Goal: Information Seeking & Learning: Understand process/instructions

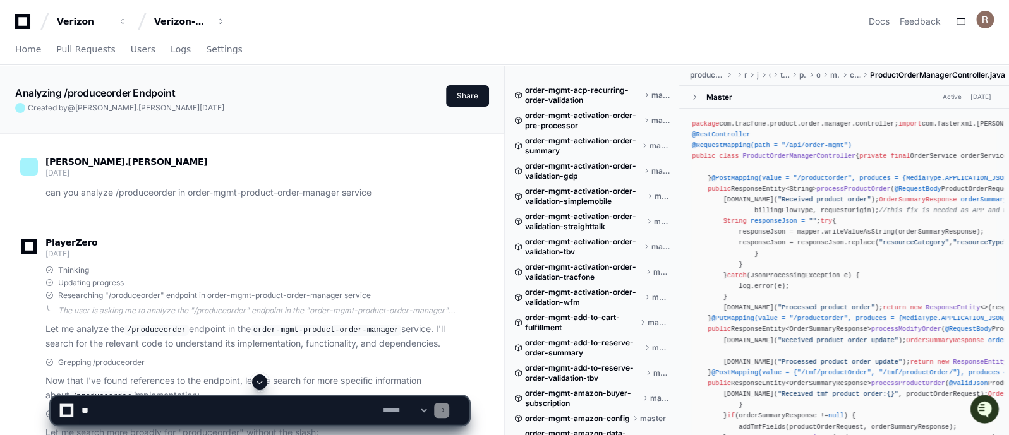
click at [259, 384] on span at bounding box center [260, 382] width 10 height 10
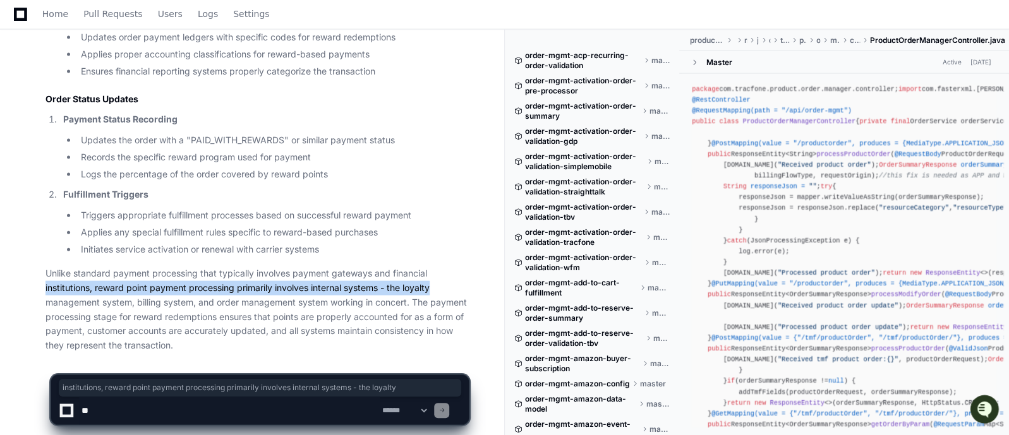
drag, startPoint x: 488, startPoint y: 264, endPoint x: 493, endPoint y: 251, distance: 14.0
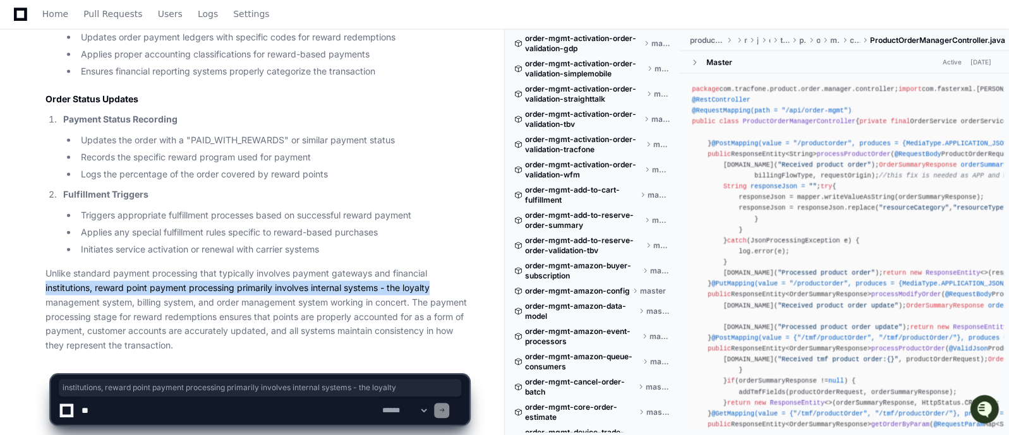
scroll to position [0, 0]
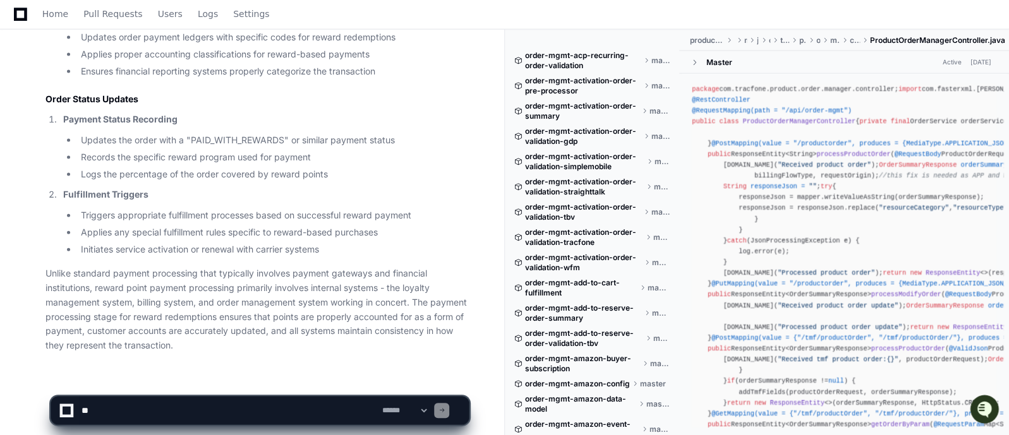
click at [645, 61] on span at bounding box center [647, 61] width 8 height 8
click at [574, 51] on span "order-mgmt-acp-recurring-order-validation" at bounding box center [583, 61] width 116 height 20
click at [638, 64] on span "order-mgmt-acp-recurring-order-validation" at bounding box center [583, 61] width 116 height 20
click at [651, 58] on span "master" at bounding box center [660, 61] width 19 height 10
click at [701, 40] on span "product-order-manager" at bounding box center [706, 40] width 35 height 10
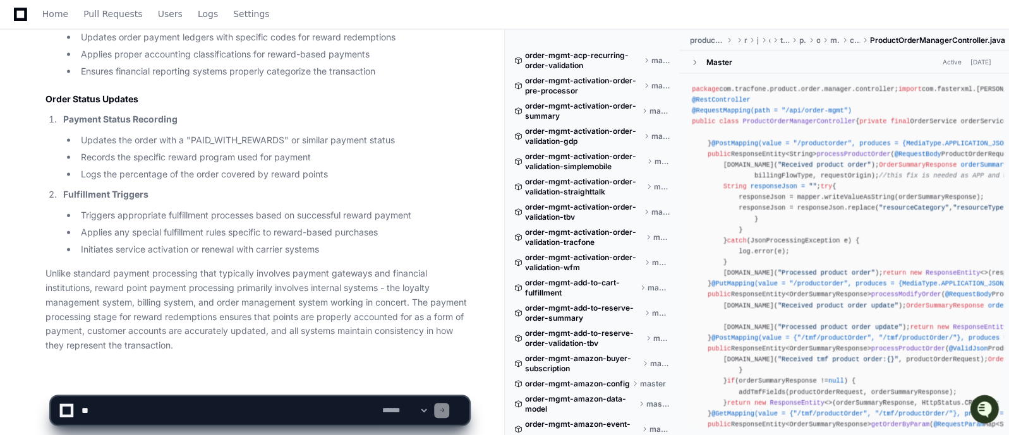
click at [237, 150] on li "Records the specific reward program used for payment" at bounding box center [273, 157] width 392 height 15
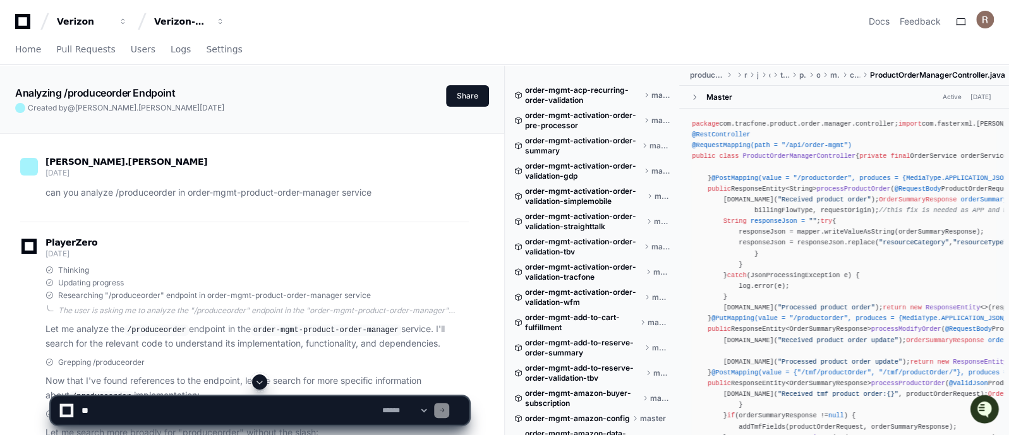
click at [207, 341] on p "Let me analyze the /produceorder endpoint in the order-mgmt-product-order-manag…" at bounding box center [256, 336] width 423 height 29
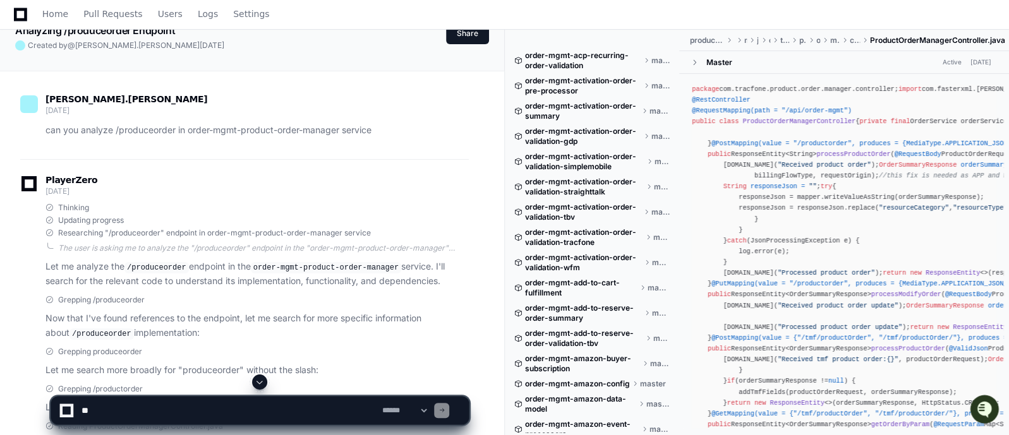
scroll to position [95, 0]
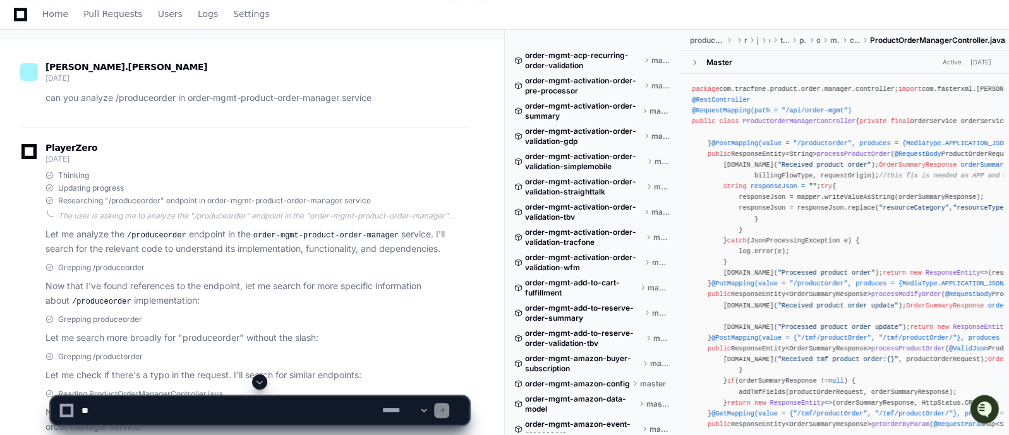
drag, startPoint x: 988, startPoint y: 275, endPoint x: 873, endPoint y: 265, distance: 115.4
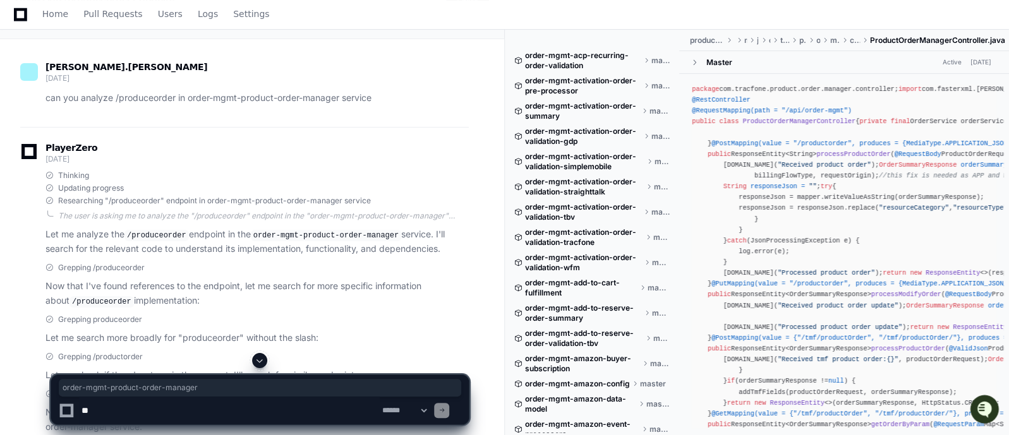
drag, startPoint x: 252, startPoint y: 236, endPoint x: 387, endPoint y: 231, distance: 135.3
click at [387, 231] on p "Let me analyze the /produceorder endpoint in the order-mgmt-product-order-manag…" at bounding box center [256, 241] width 423 height 29
copy p "order-mgmt-product-order-manager"
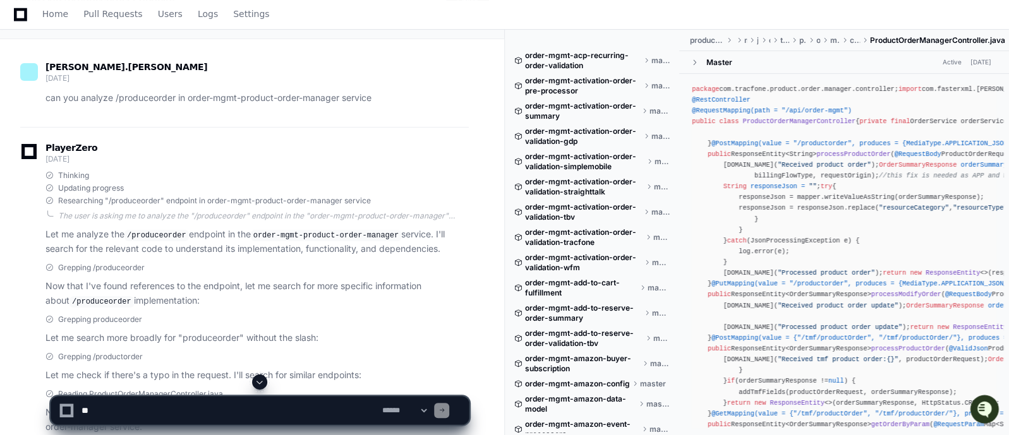
click at [233, 250] on p "Let me analyze the /produceorder endpoint in the order-mgmt-product-order-manag…" at bounding box center [256, 241] width 423 height 29
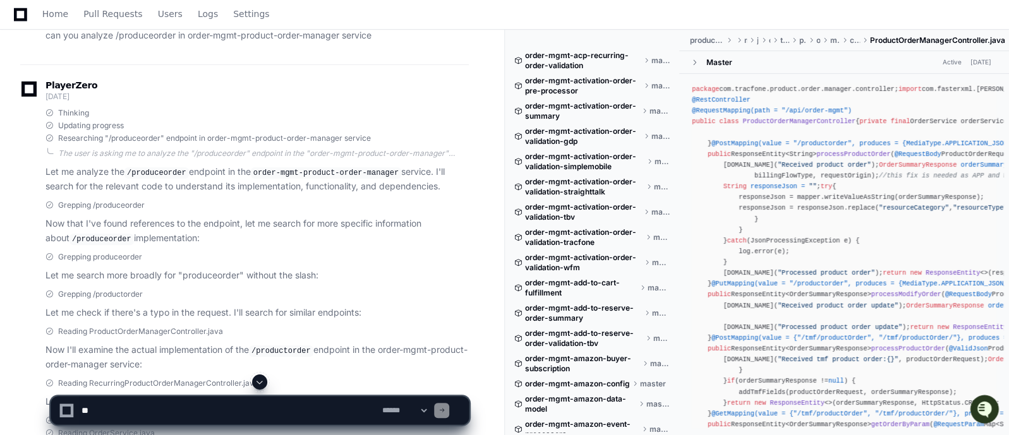
scroll to position [0, 0]
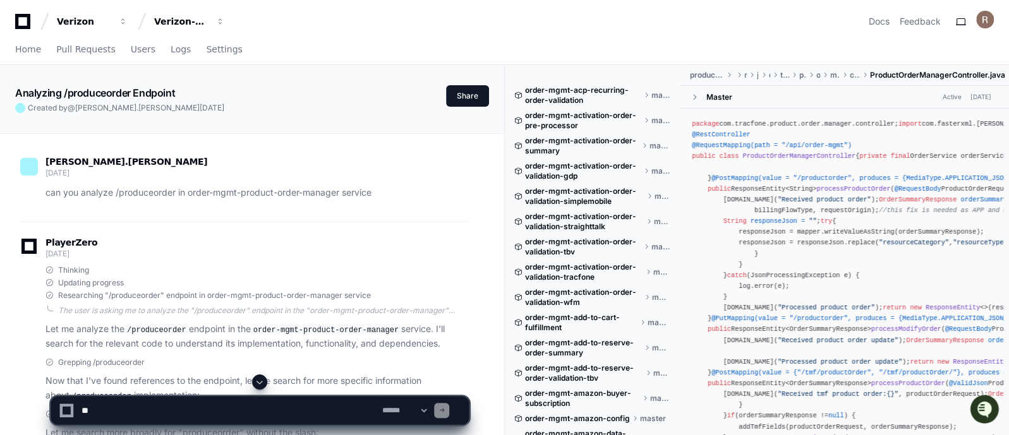
click at [42, 194] on div "can you analyze /produceorder in order-mgmt-product-order-manager service" at bounding box center [244, 193] width 449 height 15
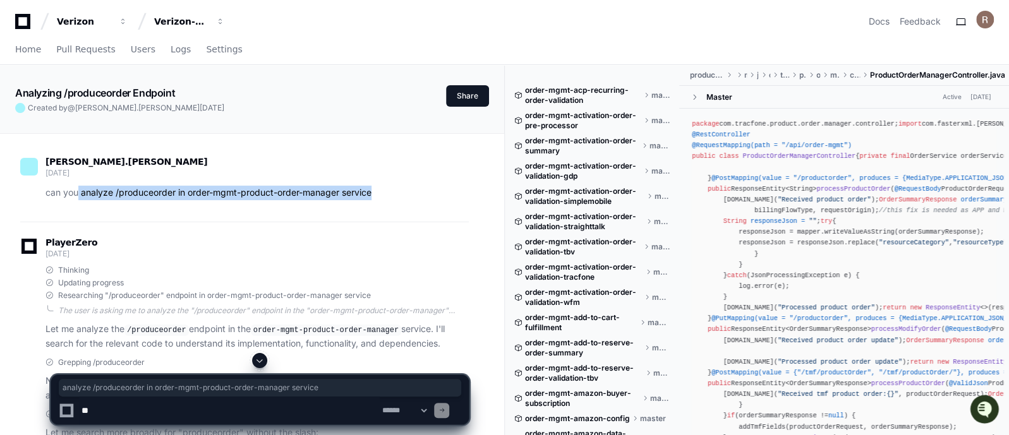
drag, startPoint x: 78, startPoint y: 192, endPoint x: 389, endPoint y: 195, distance: 310.9
click at [389, 195] on p "can you analyze /produceorder in order-mgmt-product-order-manager service" at bounding box center [256, 193] width 423 height 15
copy p "analyze /produceorder in order-mgmt-product-order-manager service"
click at [152, 190] on p "can you analyze /produceorder in order-mgmt-product-order-manager service" at bounding box center [256, 193] width 423 height 15
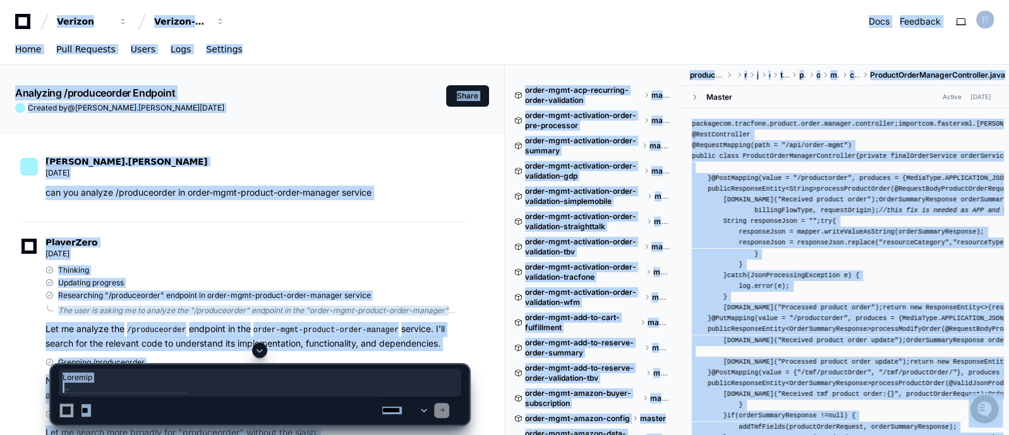
click at [186, 190] on p "can you analyze /produceorder in order-mgmt-product-order-manager service" at bounding box center [256, 193] width 423 height 15
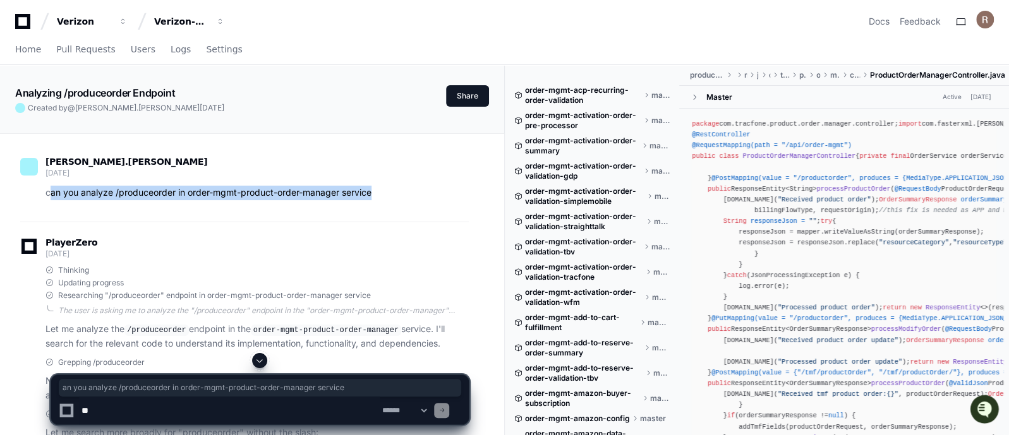
drag, startPoint x: 48, startPoint y: 193, endPoint x: 378, endPoint y: 195, distance: 329.8
click at [378, 195] on p "can you analyze /produceorder in order-mgmt-product-order-manager service" at bounding box center [256, 193] width 423 height 15
copy p "an you analyze /produceorder in order-mgmt-product-order-manager service"
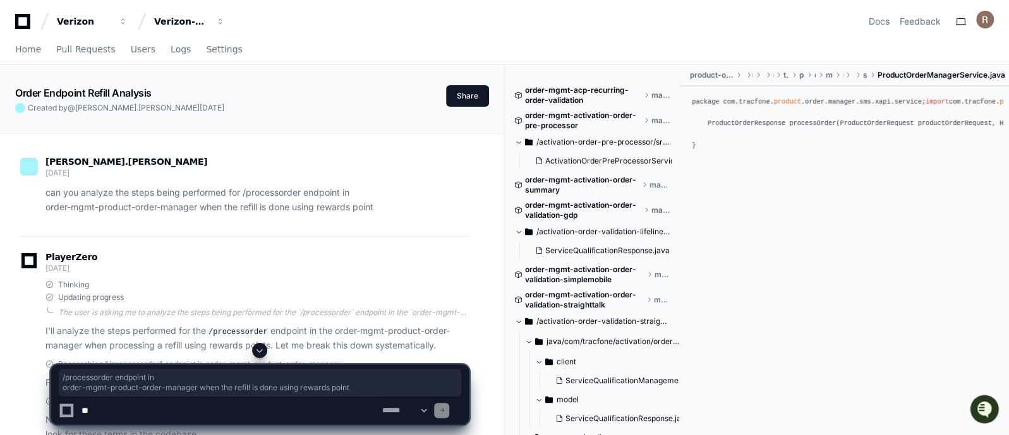
drag, startPoint x: 243, startPoint y: 191, endPoint x: 379, endPoint y: 207, distance: 136.8
click at [379, 207] on p "can you analyze the steps being performed for /processorder endpoint in order-m…" at bounding box center [256, 200] width 423 height 29
copy p "/processorder endpoint in order-mgmt-product-order-manager when the refill is d…"
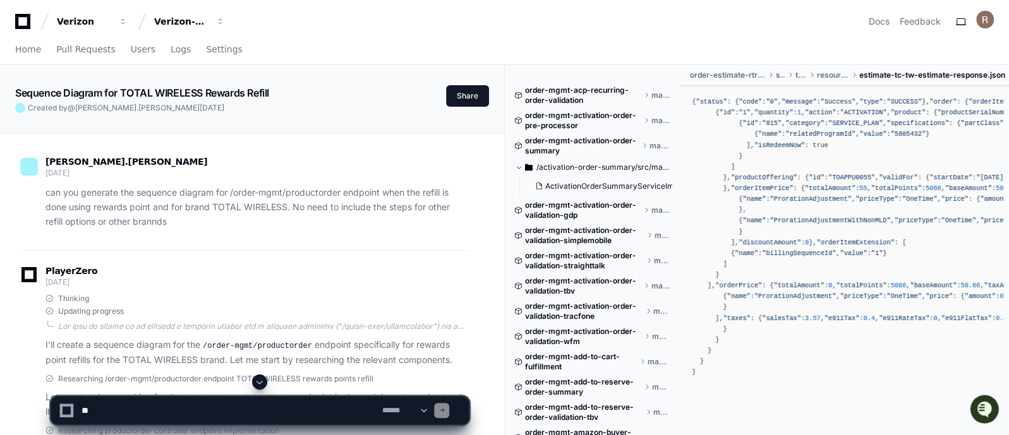
click at [547, 100] on span "order-mgmt-acp-recurring-order-validation" at bounding box center [583, 95] width 116 height 20
click at [312, 343] on p "I'll create a sequence diagram for the /order-mgmt/productorder endpoint specif…" at bounding box center [256, 352] width 423 height 29
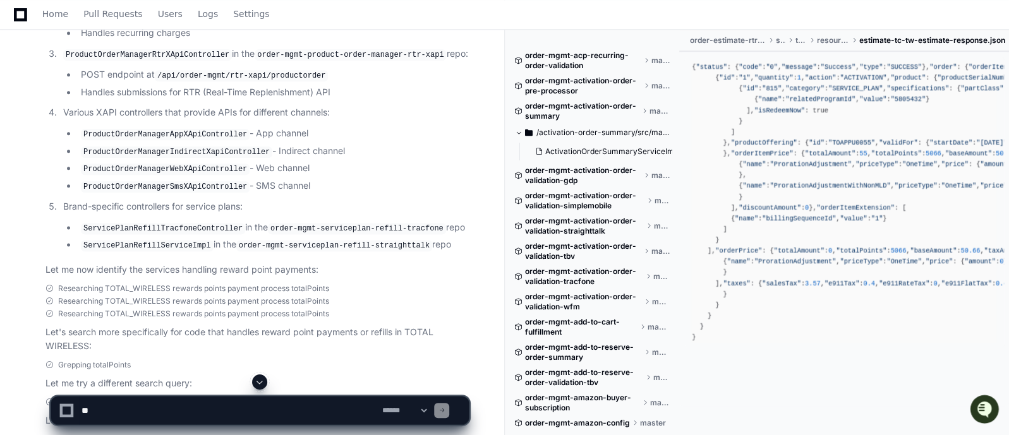
scroll to position [948, 0]
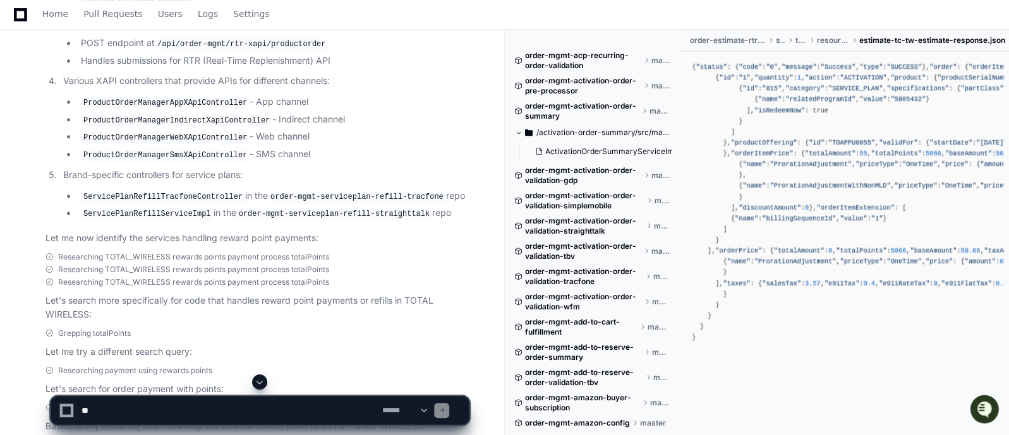
click at [257, 385] on span at bounding box center [260, 382] width 10 height 10
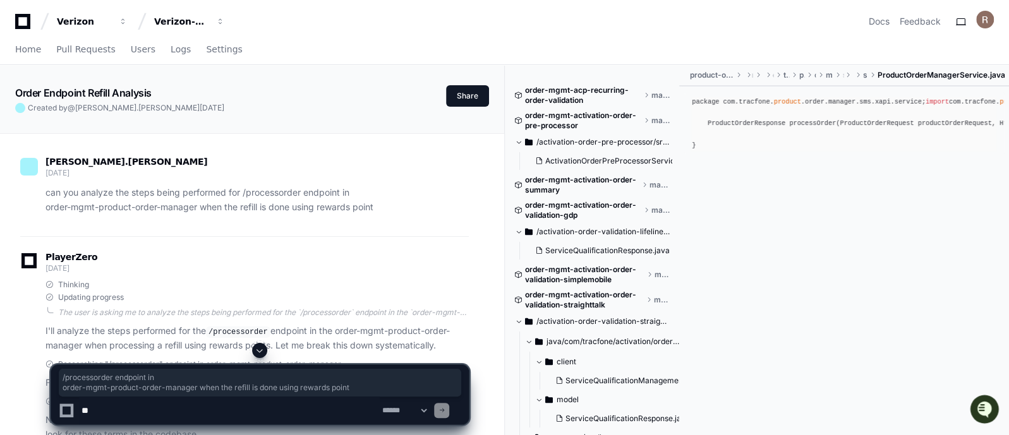
click at [259, 349] on span at bounding box center [260, 351] width 10 height 10
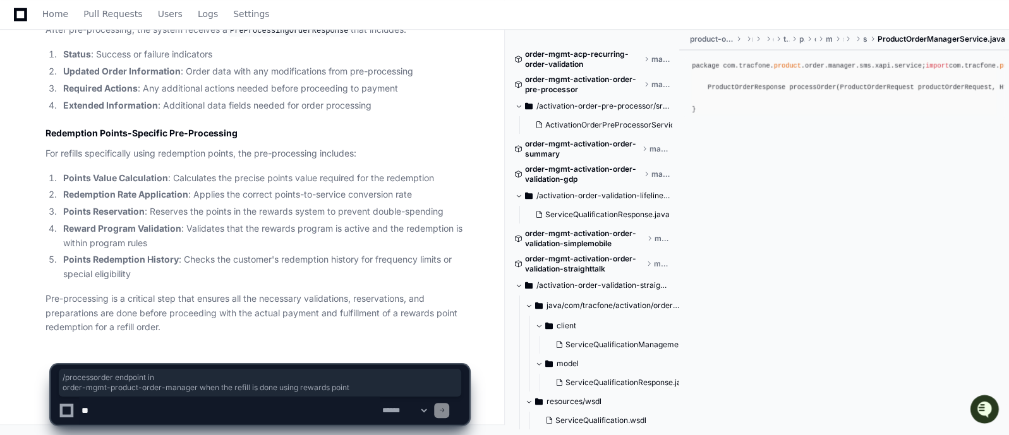
click at [454, 77] on li "Updated Order Information : Order data with any modifications from pre-processi…" at bounding box center [263, 71] width 409 height 15
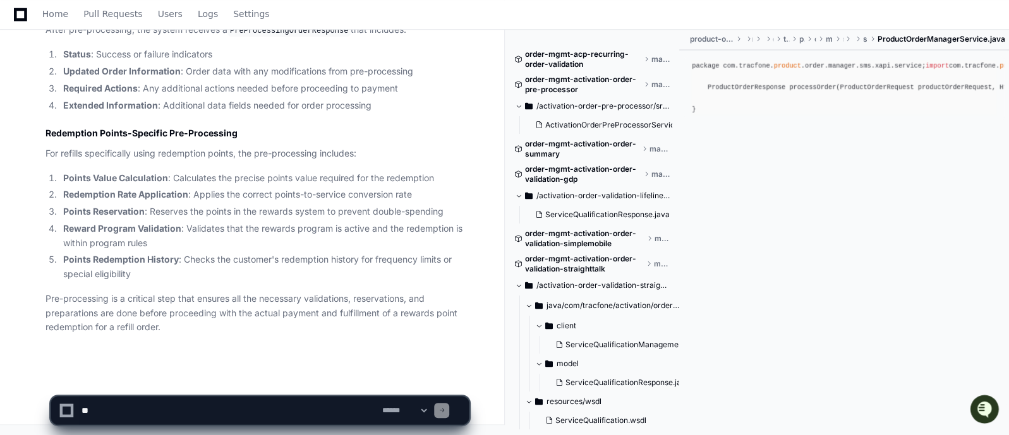
scroll to position [0, 0]
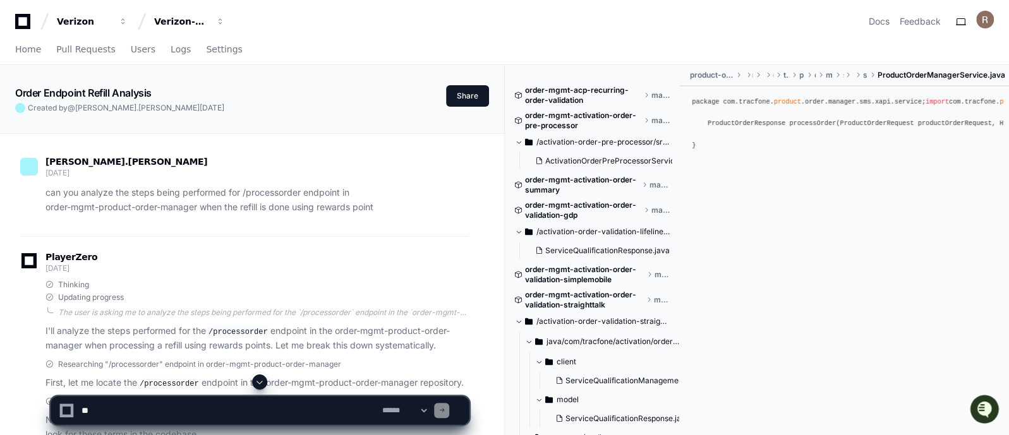
click at [260, 386] on span at bounding box center [260, 382] width 10 height 10
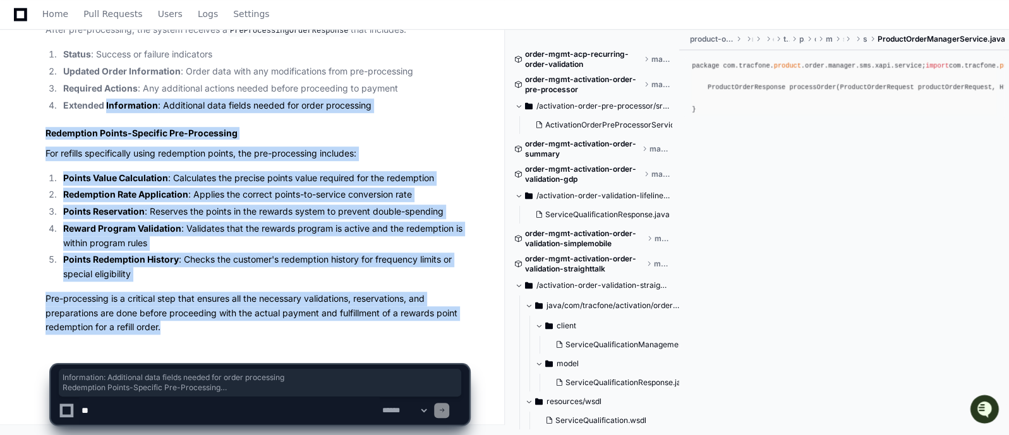
drag, startPoint x: 274, startPoint y: 339, endPoint x: 105, endPoint y: 105, distance: 288.8
click at [205, 299] on p "Pre-processing is a critical step that ensures all the necessary validations, r…" at bounding box center [256, 313] width 423 height 43
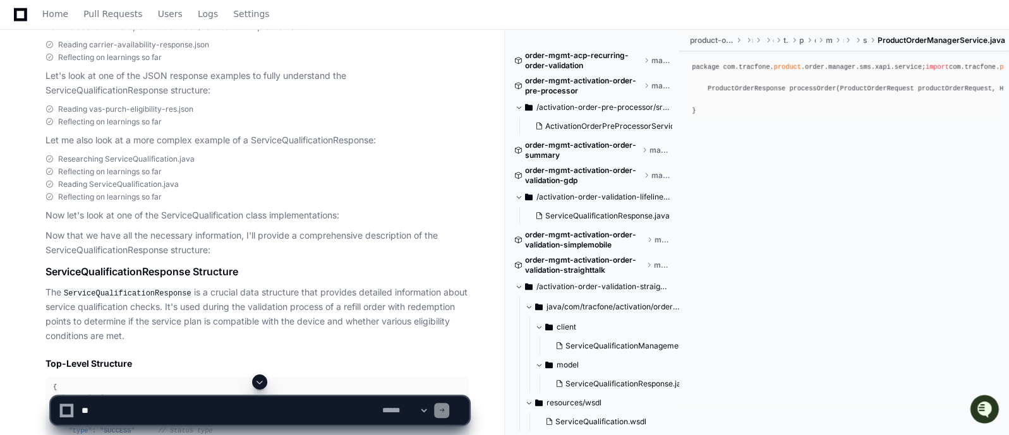
scroll to position [9462, 0]
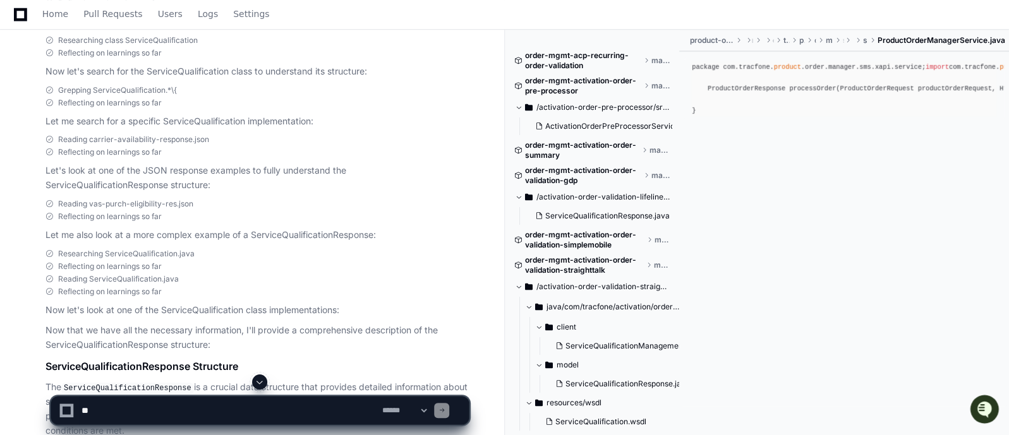
click at [297, 228] on p "Let me also look at a more complex example of a ServiceQualificationResponse:" at bounding box center [256, 235] width 423 height 15
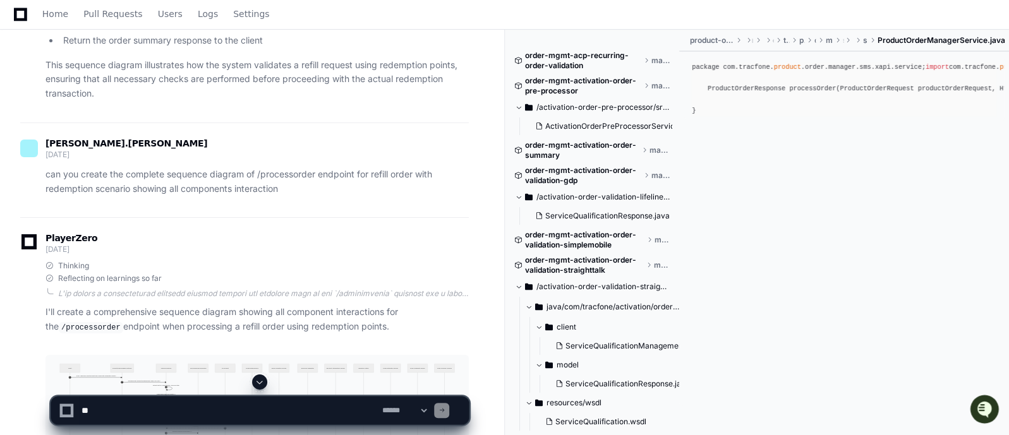
scroll to position [5892, 0]
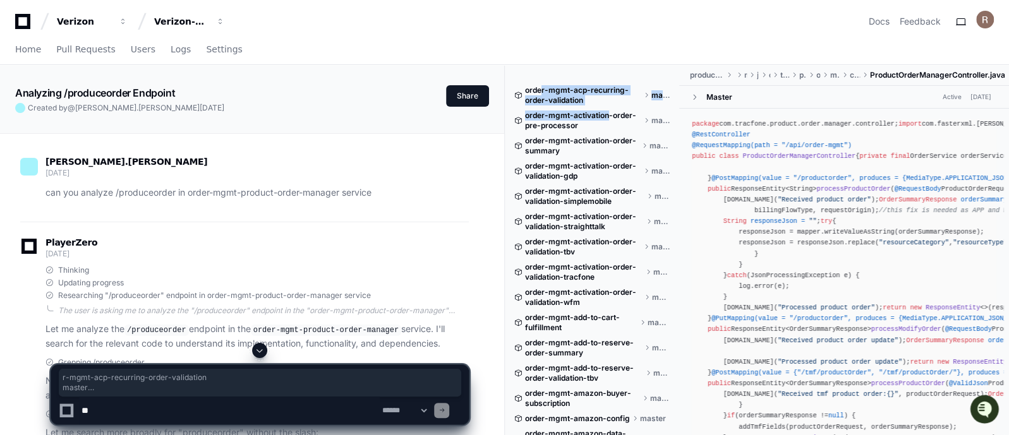
drag, startPoint x: 541, startPoint y: 92, endPoint x: 609, endPoint y: 116, distance: 72.0
click at [263, 346] on span at bounding box center [260, 351] width 10 height 10
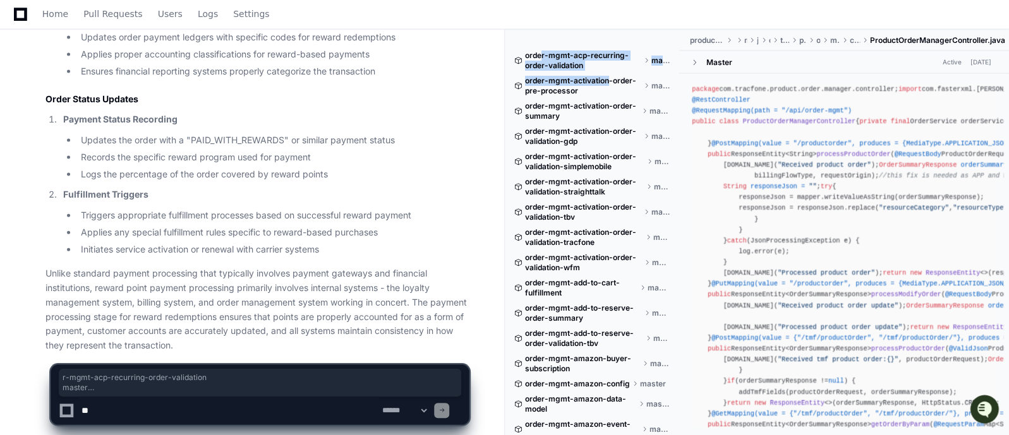
click at [263, 346] on app-app-chat-input "**********" at bounding box center [260, 384] width 419 height 82
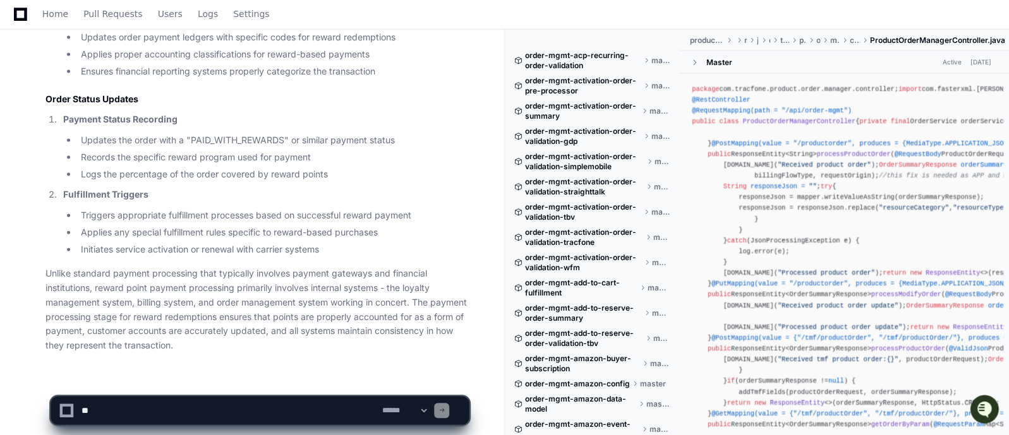
click at [227, 208] on ul "Triggers appropriate fulfillment processes based on successful reward payment A…" at bounding box center [266, 232] width 406 height 48
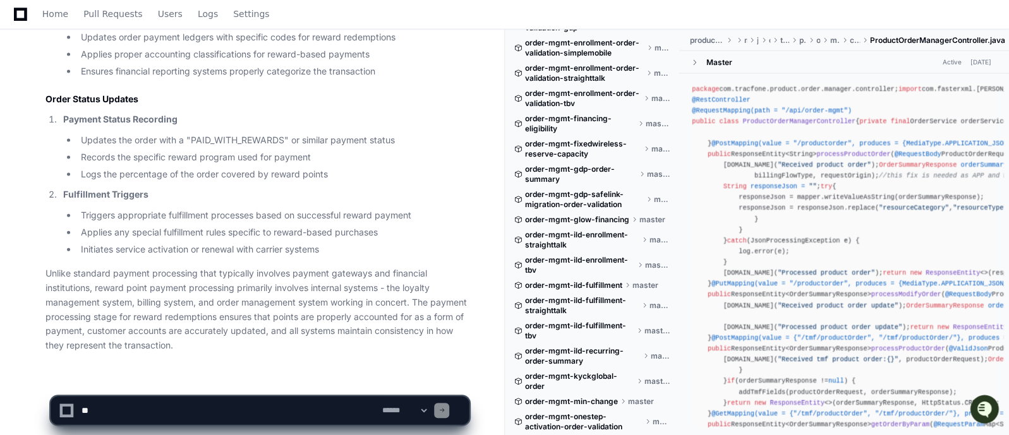
scroll to position [0, 0]
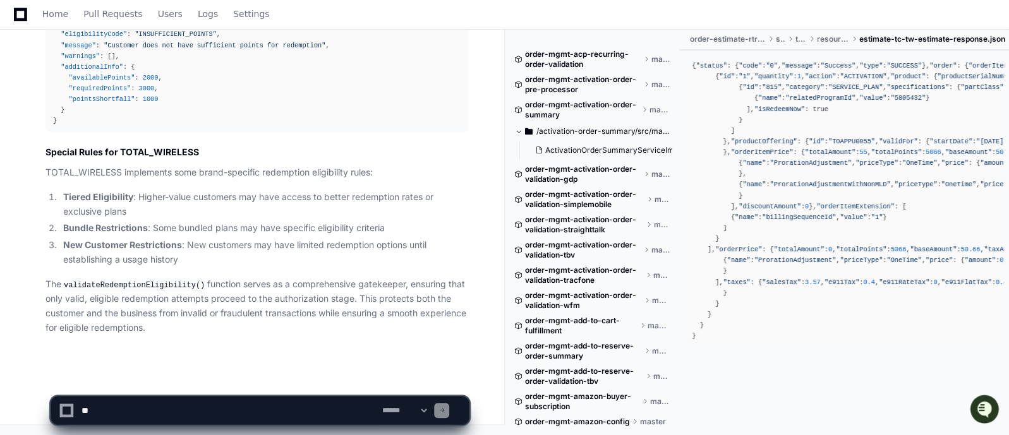
click at [360, 84] on div "{ "isEligible" : false , "eligibilityCode" : "INSUFFICIENT_POINTS" , "message" …" at bounding box center [257, 67] width 408 height 119
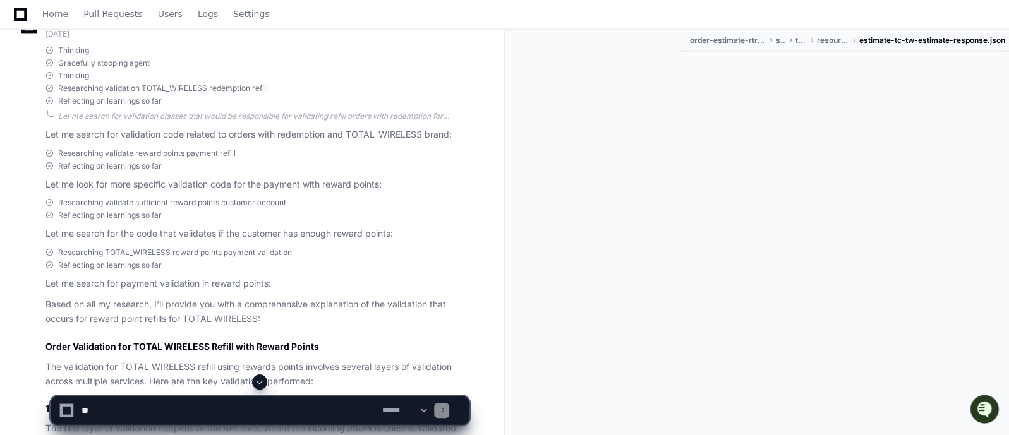
click at [262, 380] on span at bounding box center [260, 382] width 10 height 10
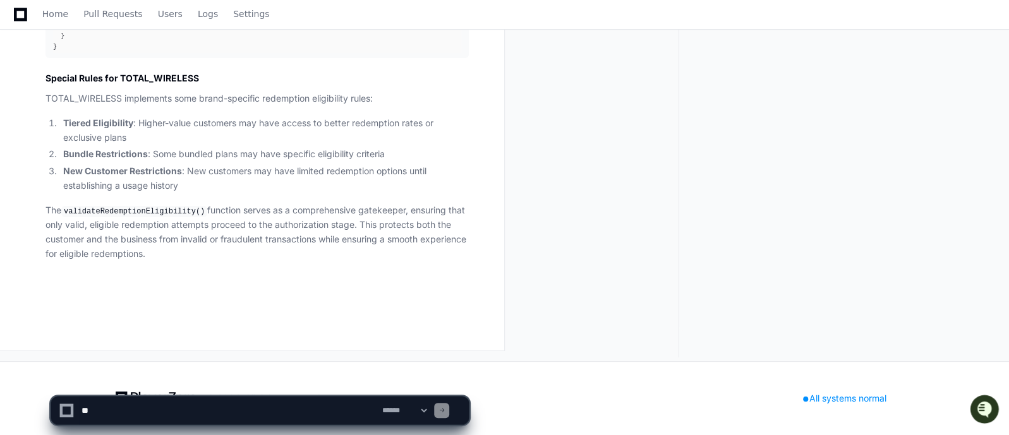
click at [257, 133] on li "Tiered Eligibility : Higher-value customers may have access to better redemptio…" at bounding box center [263, 130] width 409 height 29
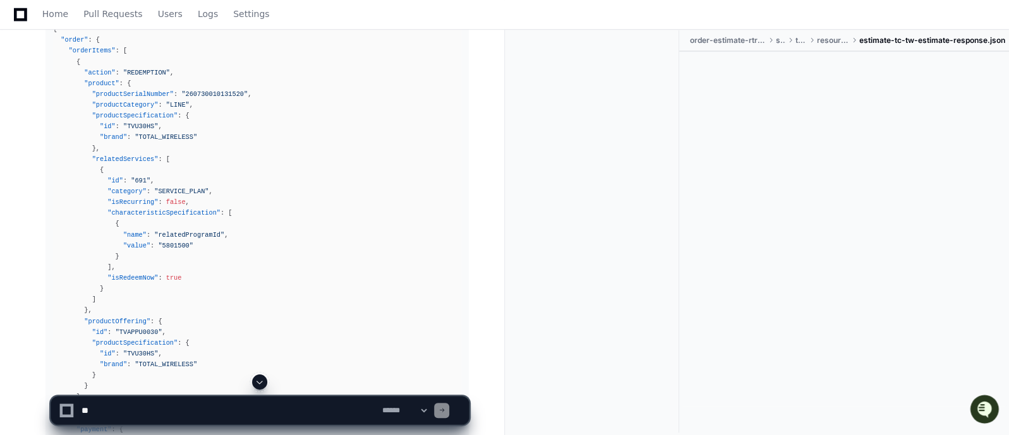
scroll to position [15371, 0]
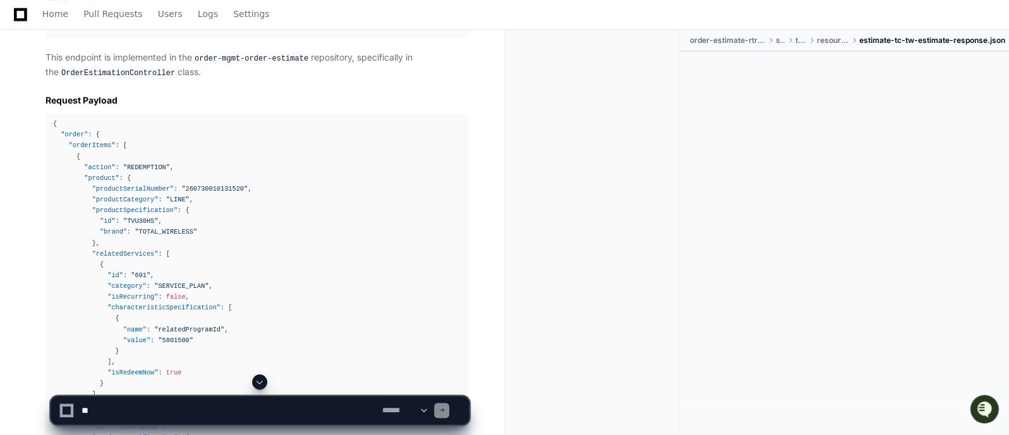
click at [908, 193] on div at bounding box center [844, 229] width 330 height 354
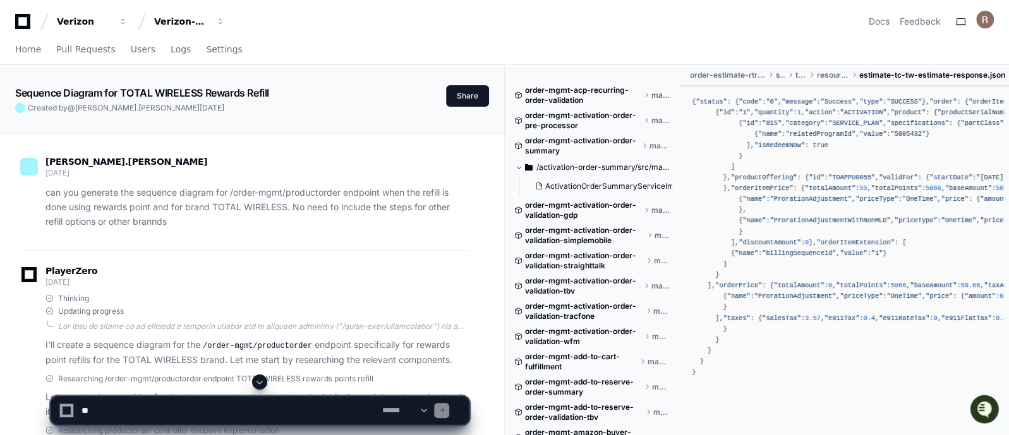
click at [258, 384] on span at bounding box center [260, 382] width 10 height 10
